Goal: Task Accomplishment & Management: Manage account settings

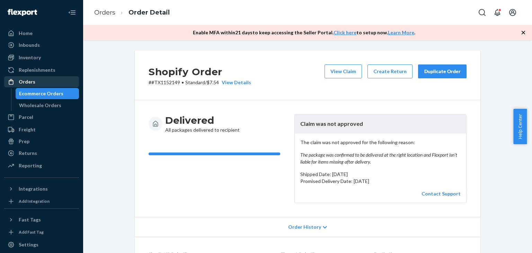
click at [39, 85] on div "Orders" at bounding box center [41, 82] width 73 height 10
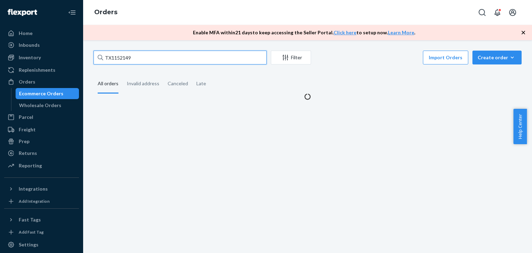
click at [146, 58] on input "TX1152149" at bounding box center [180, 58] width 173 height 14
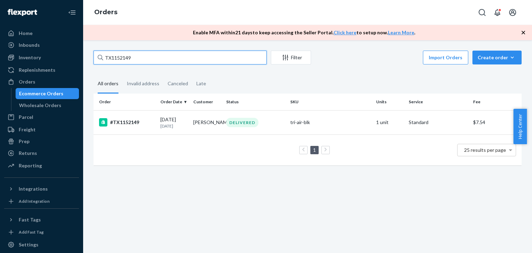
paste input "35"
type input "TX1152135"
click at [199, 122] on td "Spandana Kanala" at bounding box center [207, 122] width 33 height 24
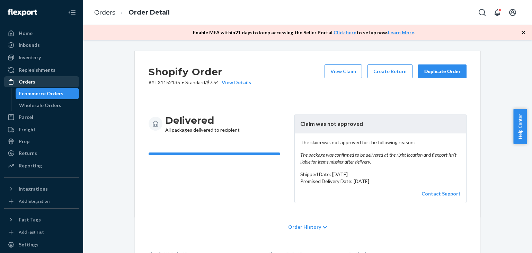
click at [42, 84] on div "Orders" at bounding box center [41, 82] width 73 height 10
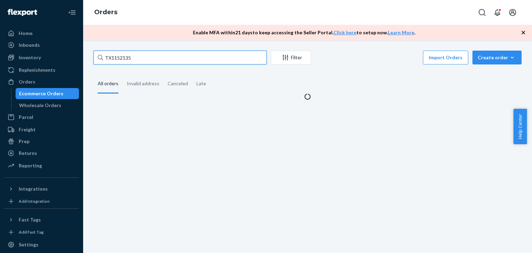
drag, startPoint x: 137, startPoint y: 58, endPoint x: 93, endPoint y: 57, distance: 44.0
click at [93, 57] on div "TX1152135 Filter Import Orders Create order Ecommerce order Removal order All o…" at bounding box center [307, 76] width 439 height 50
paste input "Melissa Laundre"
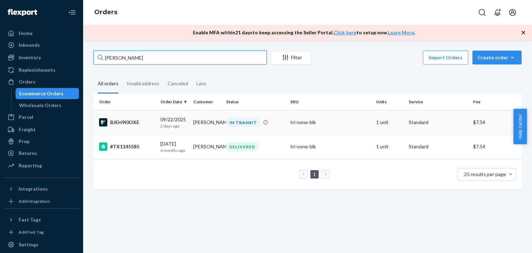
type input "Melissa Laundre"
click at [185, 121] on div "09/22/2025 2 days ago" at bounding box center [173, 122] width 27 height 13
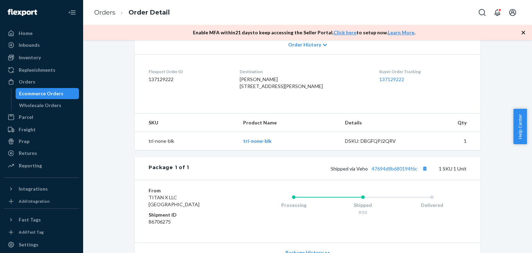
scroll to position [221, 0]
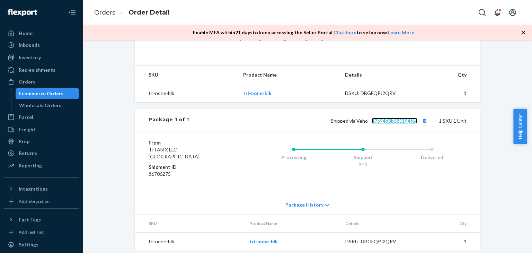
click at [377, 118] on link "47694d8b680194f6c" at bounding box center [395, 121] width 46 height 6
click at [49, 83] on div "Orders" at bounding box center [41, 82] width 73 height 10
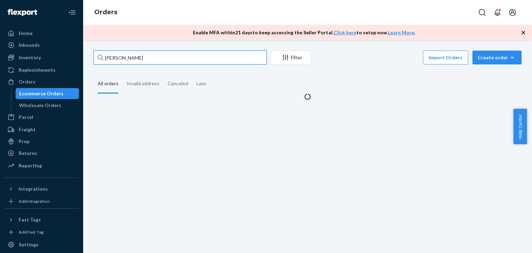
drag, startPoint x: 142, startPoint y: 56, endPoint x: 111, endPoint y: 85, distance: 42.9
click at [106, 59] on input "Melissa Laundre" at bounding box center [180, 58] width 173 height 14
paste input "Angel Raj"
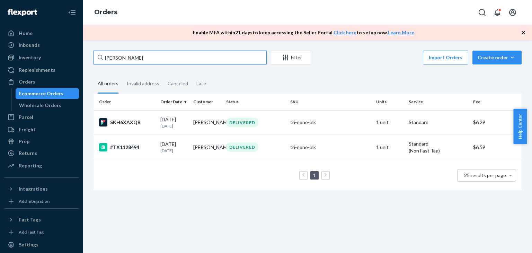
drag, startPoint x: 123, startPoint y: 57, endPoint x: 82, endPoint y: 56, distance: 41.2
click at [83, 56] on div "Angel Raj Filter Import Orders Create order Ecommerce order Removal order All o…" at bounding box center [307, 146] width 449 height 213
paste input "TX1151967"
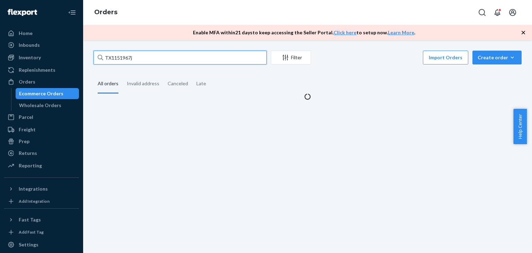
paste input "text"
type input "TX1151967"
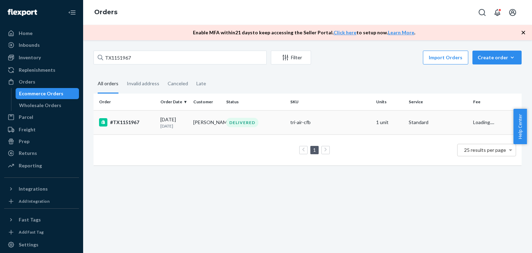
click at [137, 119] on div "#TX1151967" at bounding box center [127, 122] width 56 height 8
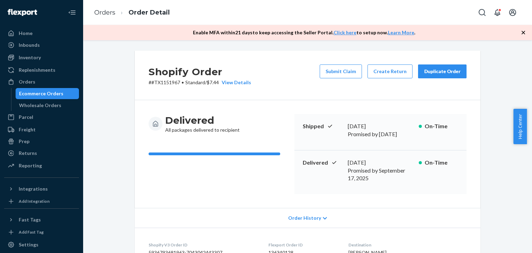
click at [438, 72] on div "Duplicate Order" at bounding box center [442, 71] width 37 height 7
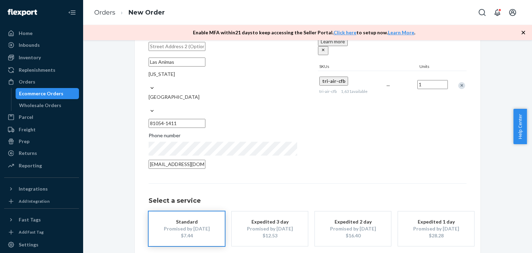
scroll to position [112, 0]
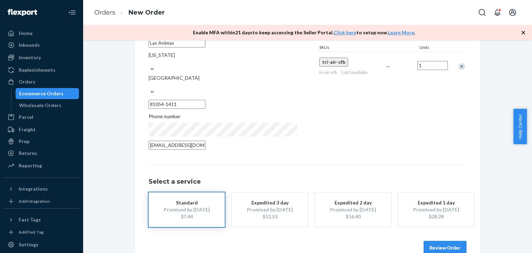
click at [432, 241] on button "Review Order" at bounding box center [445, 248] width 43 height 14
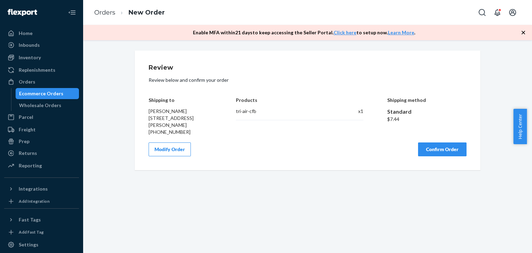
scroll to position [0, 0]
click at [441, 154] on button "Confirm Order" at bounding box center [442, 149] width 49 height 14
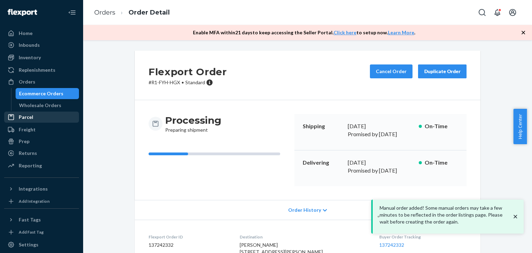
click at [27, 118] on div "Parcel" at bounding box center [26, 117] width 15 height 7
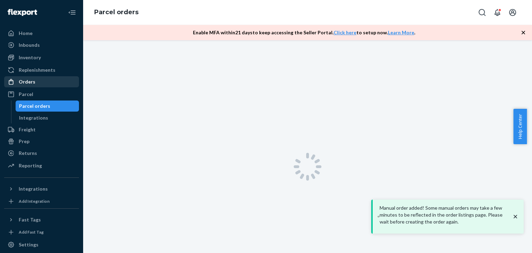
click at [31, 83] on div "Orders" at bounding box center [27, 81] width 17 height 7
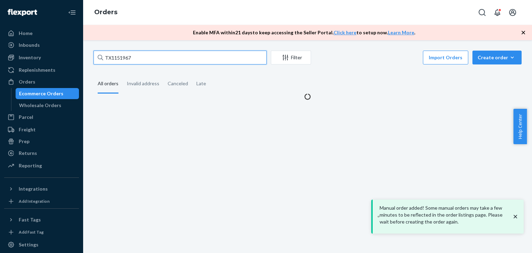
click at [164, 60] on input "TX1151967" at bounding box center [180, 58] width 173 height 14
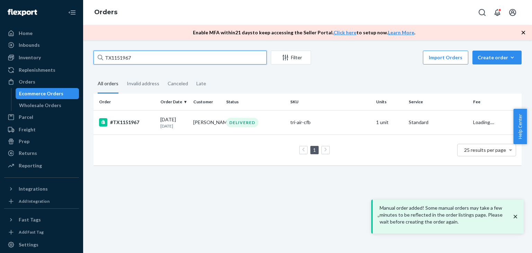
paste input "Monica Fox"
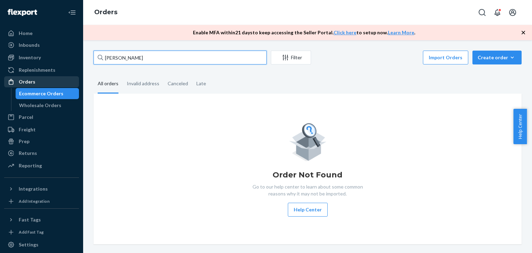
type input "Monica Fox"
click at [34, 82] on div "Orders" at bounding box center [41, 82] width 73 height 10
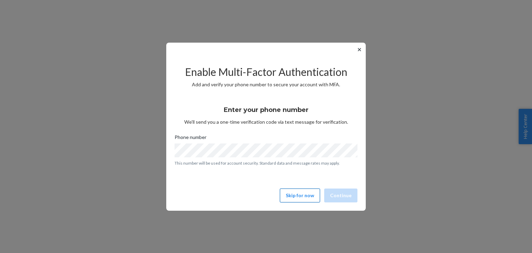
click at [316, 192] on button "Skip for now" at bounding box center [300, 195] width 40 height 14
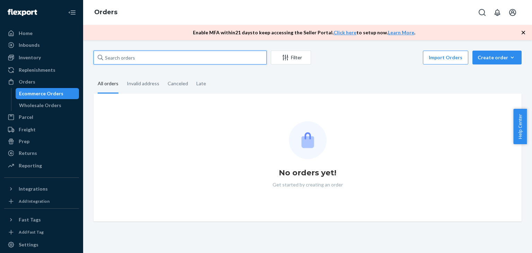
click at [146, 51] on input "text" at bounding box center [180, 58] width 173 height 14
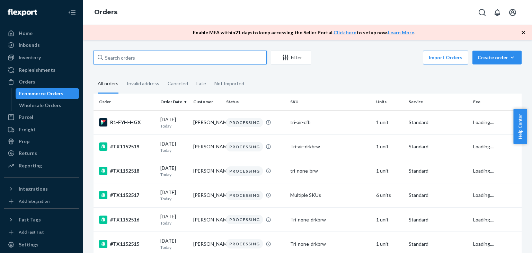
paste input "Monica Fox"
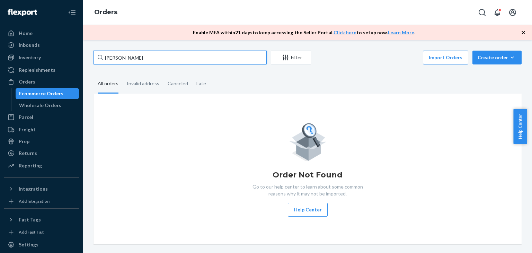
drag, startPoint x: 160, startPoint y: 55, endPoint x: 73, endPoint y: 54, distance: 86.6
click at [73, 54] on div "Home Inbounds Shipping Plans Problems Inventory Products Replenishments Orders …" at bounding box center [266, 126] width 532 height 253
paste input "Elisa Camacho"
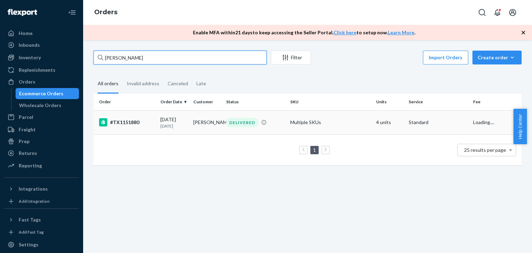
type input "Elisa Camacho"
click at [200, 119] on td "Elisa Camacho" at bounding box center [207, 122] width 33 height 24
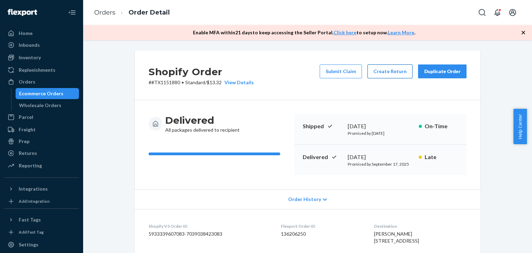
click at [389, 72] on button "Create Return" at bounding box center [390, 71] width 45 height 14
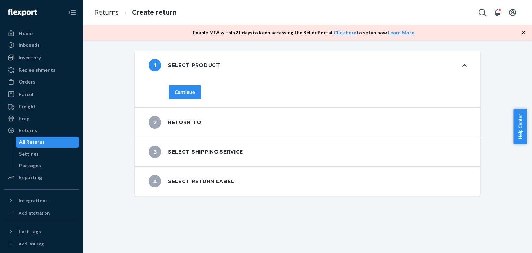
click at [175, 94] on div "Continue" at bounding box center [185, 92] width 20 height 7
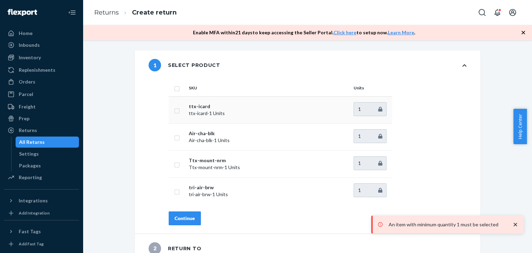
drag, startPoint x: 174, startPoint y: 88, endPoint x: 186, endPoint y: 105, distance: 21.1
click at [174, 88] on input "checkbox" at bounding box center [177, 87] width 6 height 7
checkbox input "true"
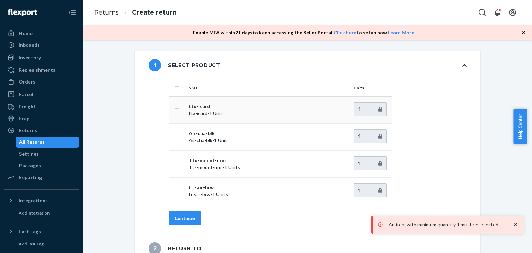
checkbox input "true"
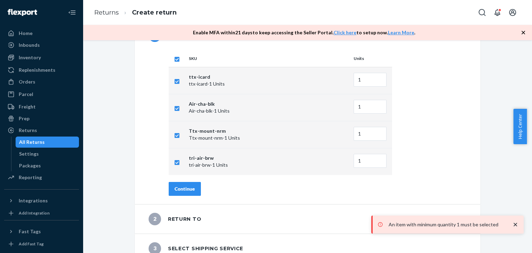
scroll to position [69, 0]
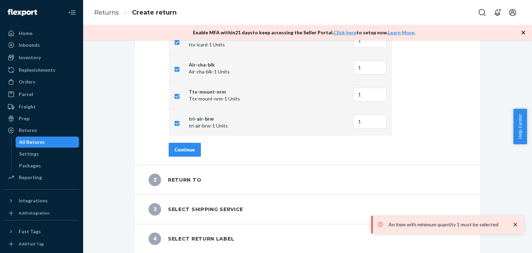
click at [187, 148] on div "Continue" at bounding box center [185, 149] width 20 height 7
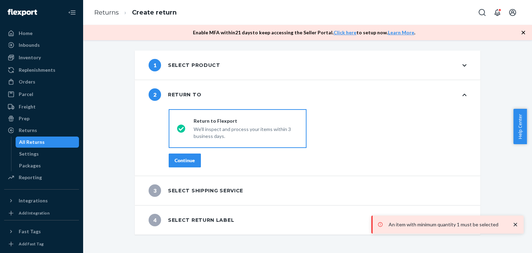
scroll to position [0, 0]
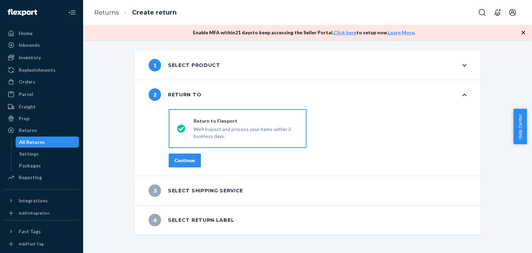
click at [187, 167] on div "destinationsRadioGroup Return to Flexport We'll inspect and process your items …" at bounding box center [318, 140] width 326 height 69
click at [180, 159] on div "Continue" at bounding box center [185, 160] width 20 height 7
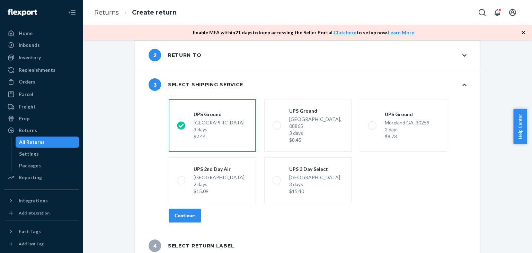
click at [184, 212] on div "Continue" at bounding box center [185, 215] width 20 height 7
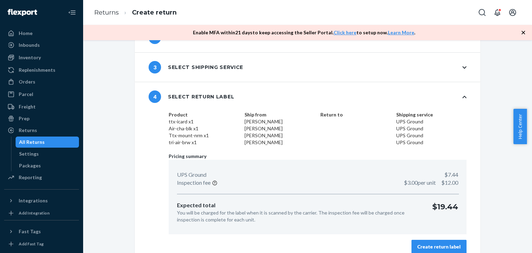
scroll to position [65, 0]
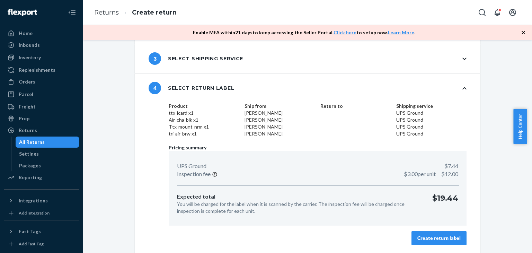
click at [437, 243] on button "Create return label" at bounding box center [439, 238] width 55 height 14
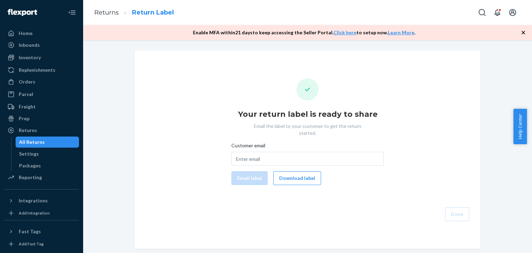
drag, startPoint x: 288, startPoint y: 169, endPoint x: 152, endPoint y: 10, distance: 208.6
click at [288, 171] on button "Download label" at bounding box center [297, 178] width 48 height 14
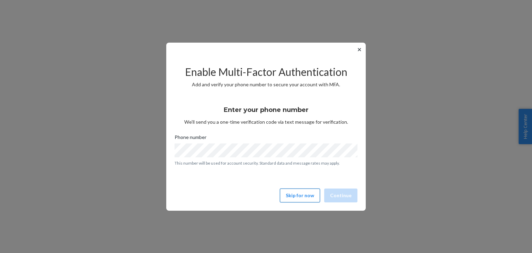
click at [296, 196] on button "Skip for now" at bounding box center [300, 195] width 40 height 14
